Goal: Understand process/instructions: Learn how to perform a task or action

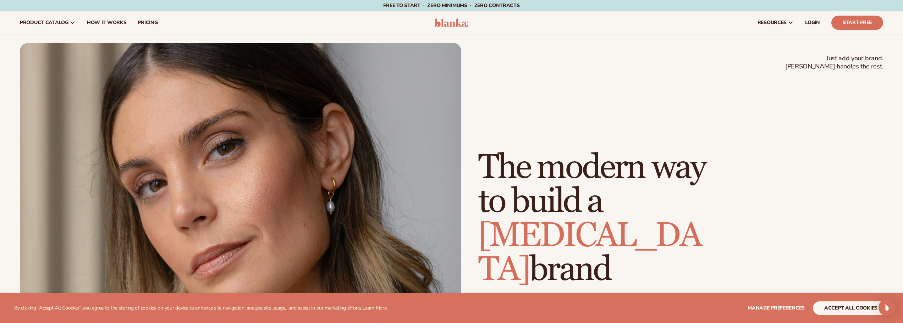
click at [862, 254] on div "Just add your brand. Blanka handles the rest. beauty,skin care,wellness,makeup …" at bounding box center [680, 261] width 405 height 220
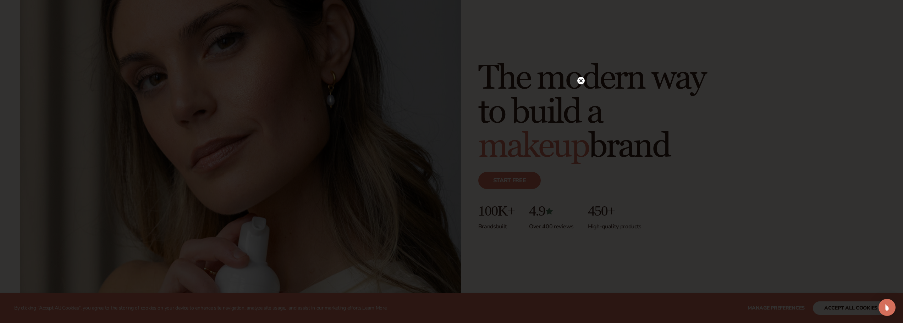
click at [580, 80] on icon at bounding box center [581, 81] width 4 height 4
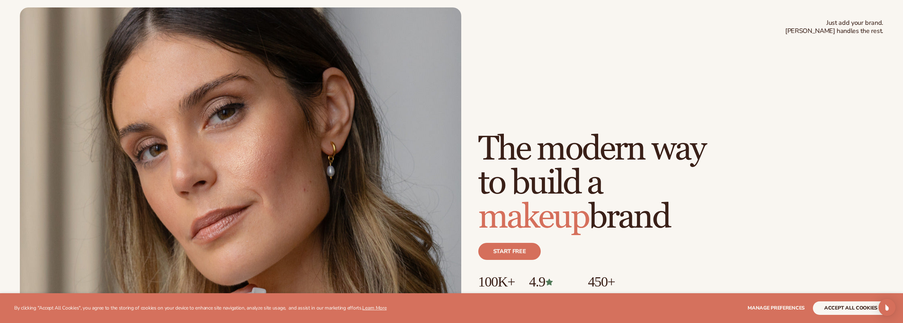
scroll to position [0, 0]
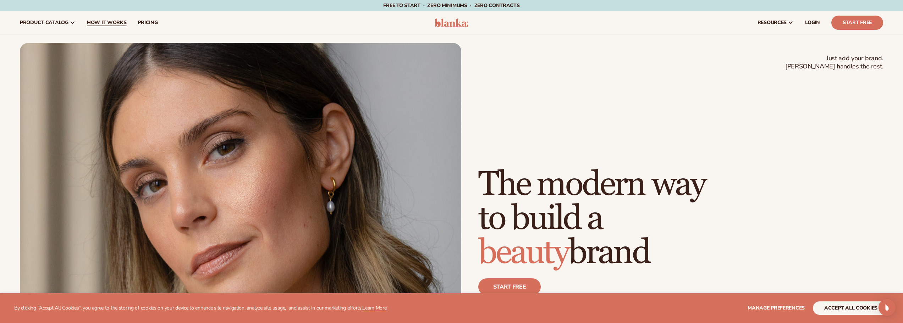
click at [111, 22] on span "How It Works" at bounding box center [107, 23] width 40 height 6
